Goal: Check status: Check status

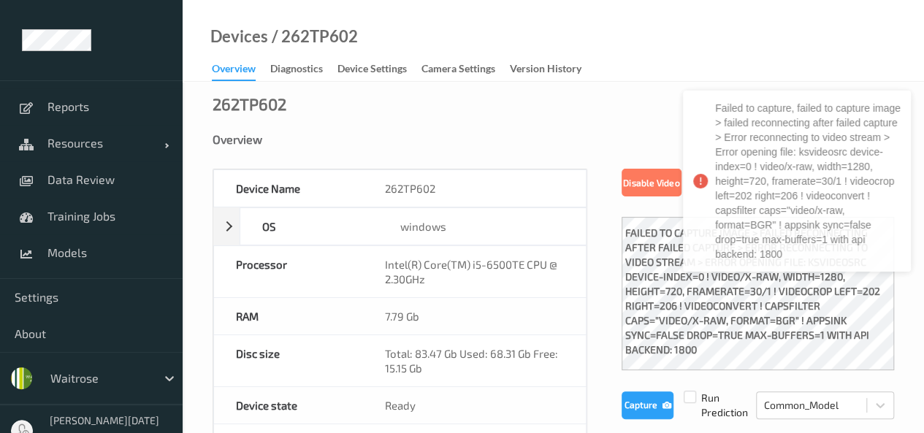
click at [655, 32] on div "Devices / 262TP602 Overview Diagnostics Device Settings Camera Settings Version…" at bounding box center [554, 41] width 742 height 82
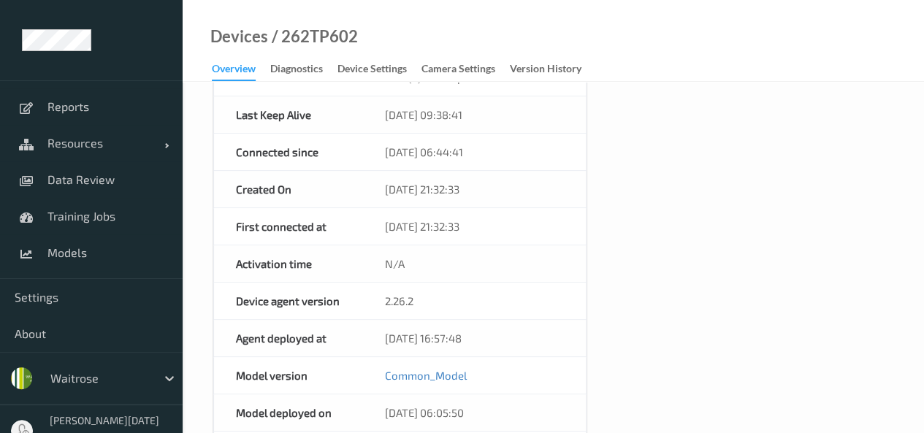
scroll to position [438, 0]
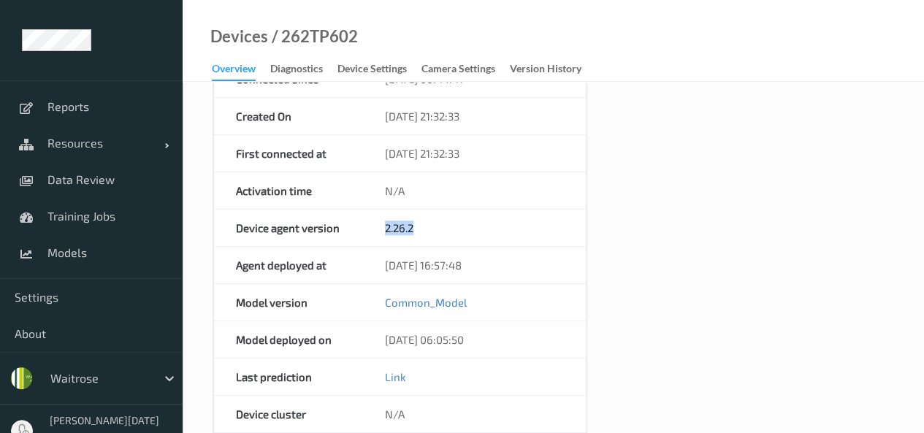
drag, startPoint x: 429, startPoint y: 223, endPoint x: 376, endPoint y: 217, distance: 53.7
click at [376, 217] on div "2.26.2" at bounding box center [474, 228] width 223 height 37
click at [808, 276] on div "Device Name 262TP602 OS windows Platform Microsoft Windows 10 Enterprise LTSC 2…" at bounding box center [554, 194] width 682 height 929
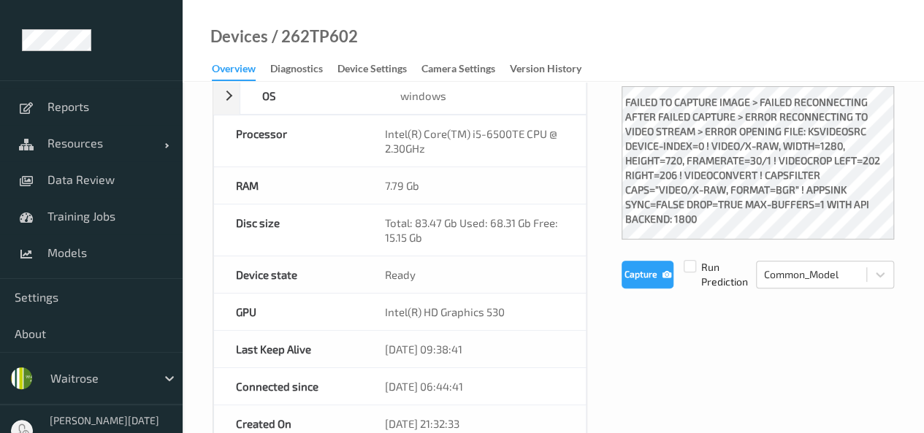
scroll to position [0, 0]
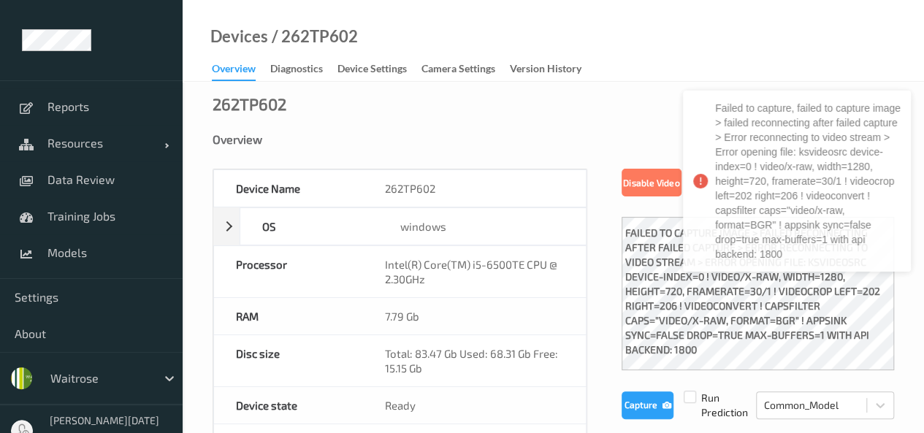
click at [821, 75] on div "Devices / 262TP602 Overview Diagnostics Device Settings Camera Settings Version…" at bounding box center [554, 41] width 742 height 82
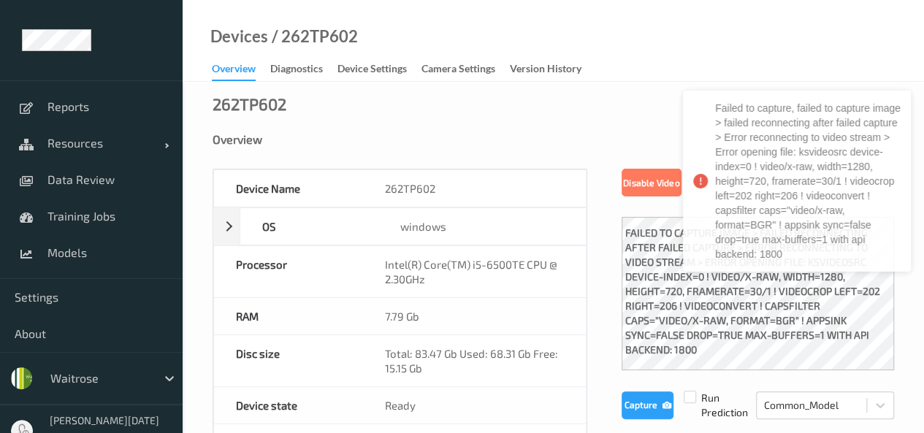
click at [712, 58] on div "Devices / 262TP602 Overview Diagnostics Device Settings Camera Settings Version…" at bounding box center [554, 41] width 742 height 82
click at [604, 42] on div "Devices / 262TP602 Overview Diagnostics Device Settings Camera Settings Version…" at bounding box center [554, 41] width 742 height 82
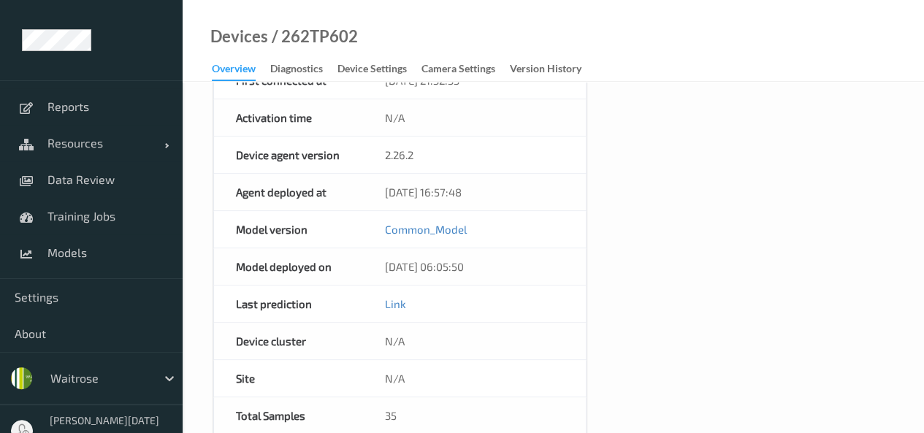
scroll to position [783, 0]
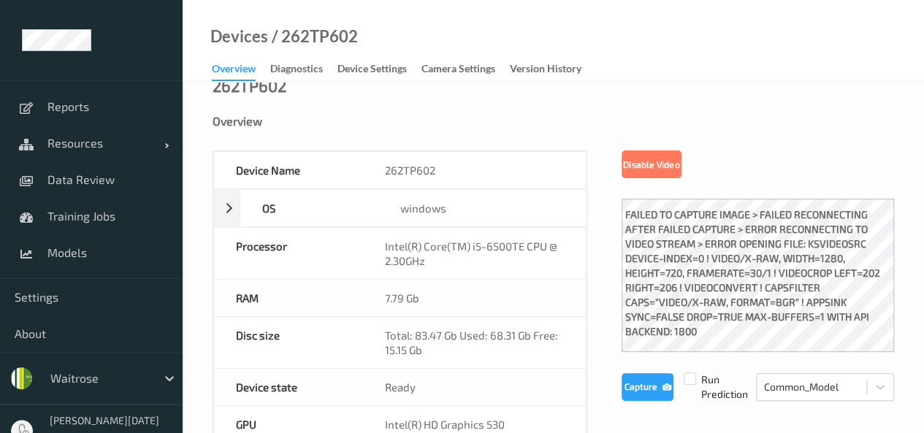
scroll to position [0, 0]
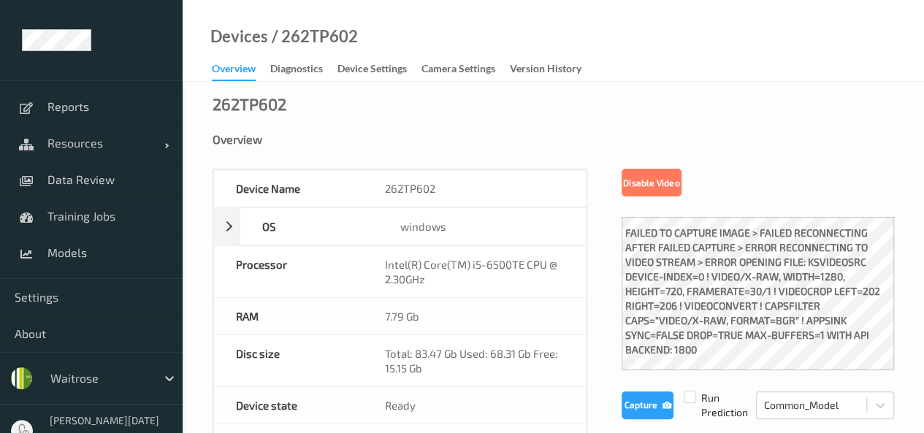
click at [707, 36] on div "Devices / 262TP602 Overview Diagnostics Device Settings Camera Settings Version…" at bounding box center [554, 41] width 742 height 82
click at [707, 78] on div "Devices / 262TP602 Overview Diagnostics Device Settings Camera Settings Version…" at bounding box center [554, 41] width 742 height 82
